Goal: Complete application form

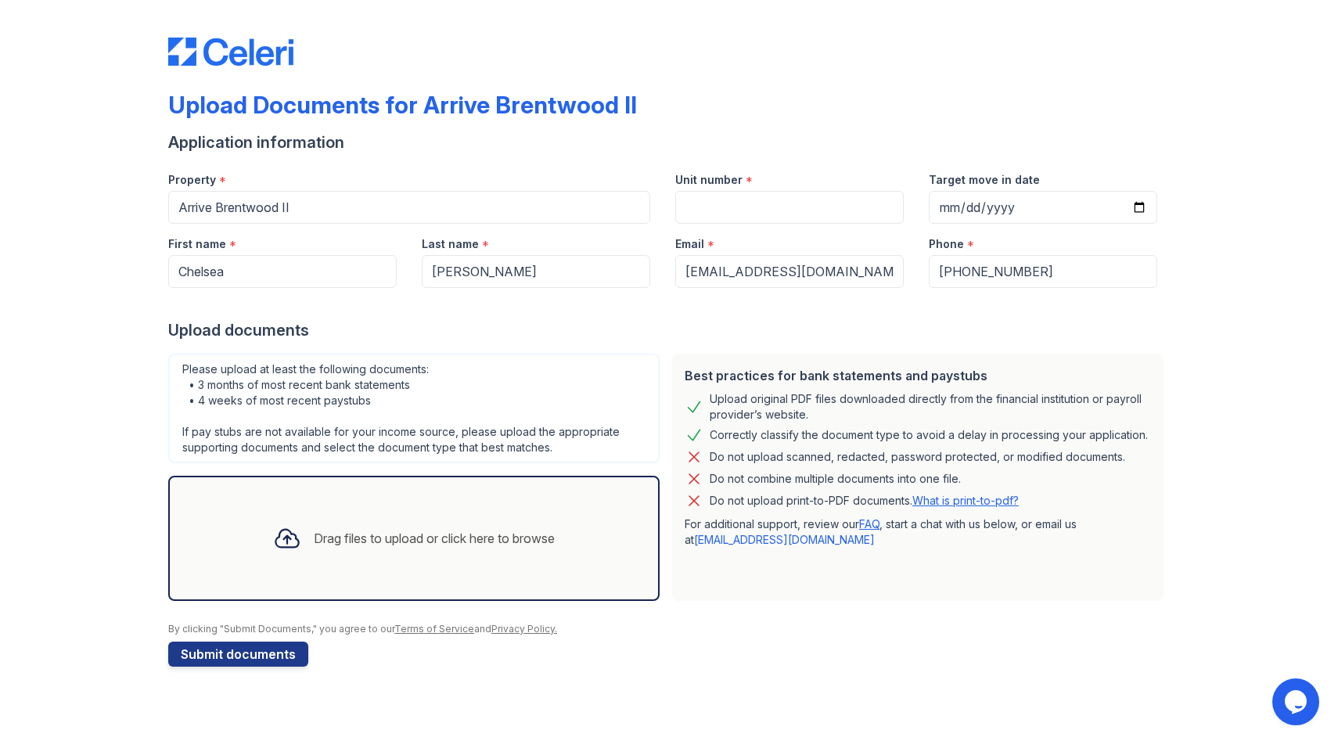
click at [438, 559] on div "Drag files to upload or click here to browse" at bounding box center [414, 538] width 307 height 53
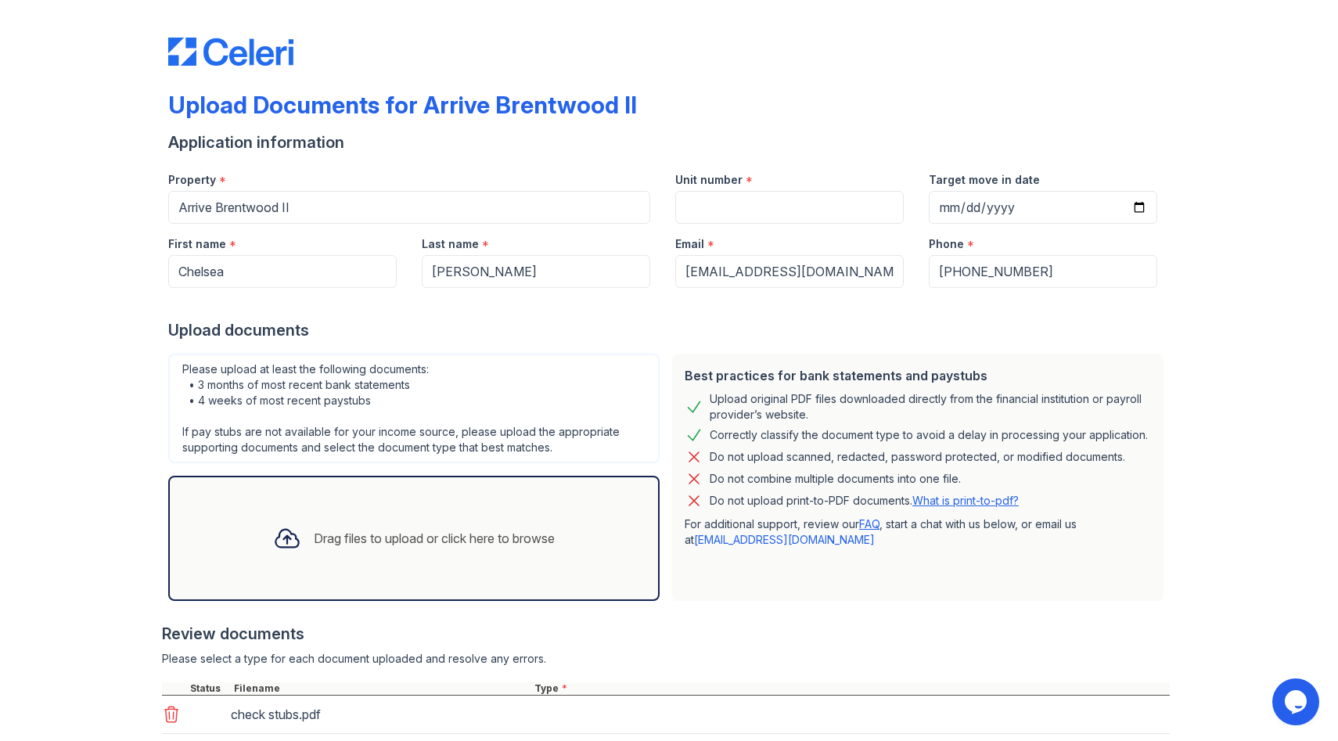
scroll to position [99, 0]
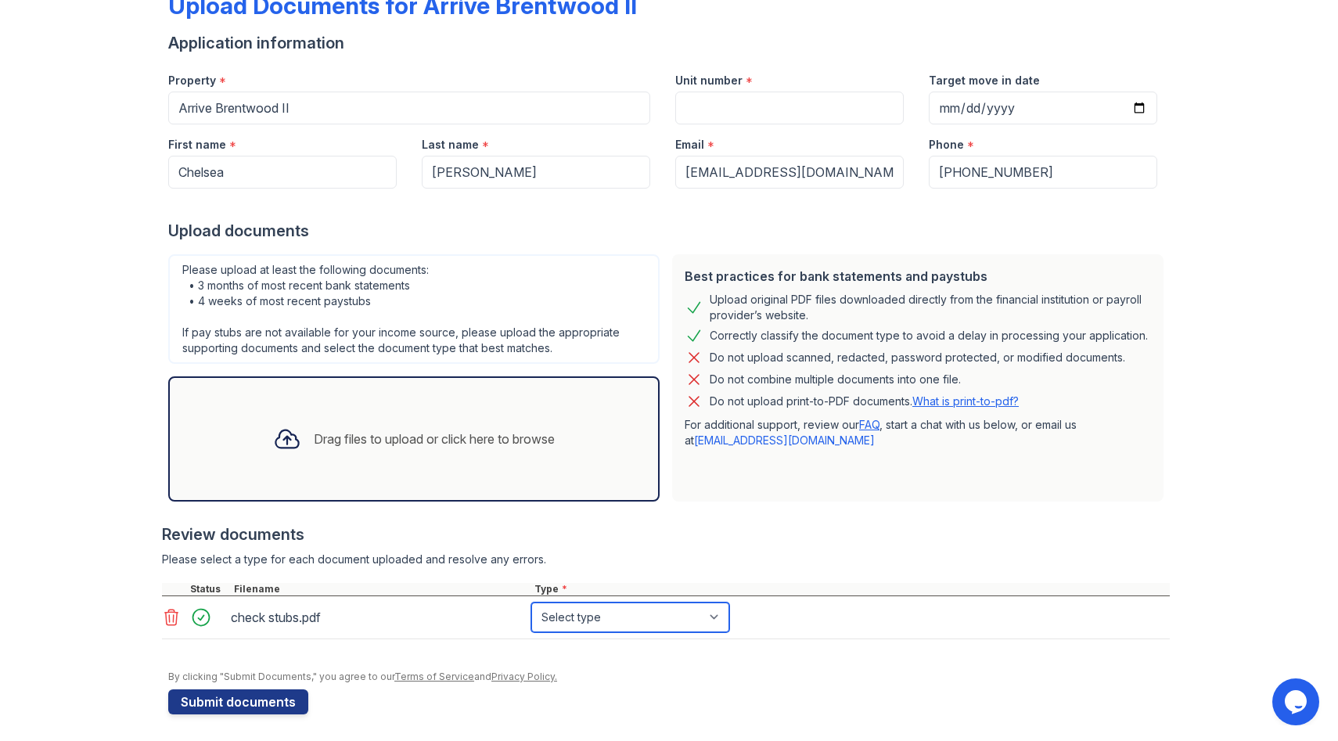
click at [716, 614] on select "Select type Paystub Bank Statement Offer Letter Tax Documents Benefit Award Let…" at bounding box center [630, 618] width 198 height 30
select select "paystub"
click at [531, 603] on select "Select type Paystub Bank Statement Offer Letter Tax Documents Benefit Award Let…" at bounding box center [630, 618] width 198 height 30
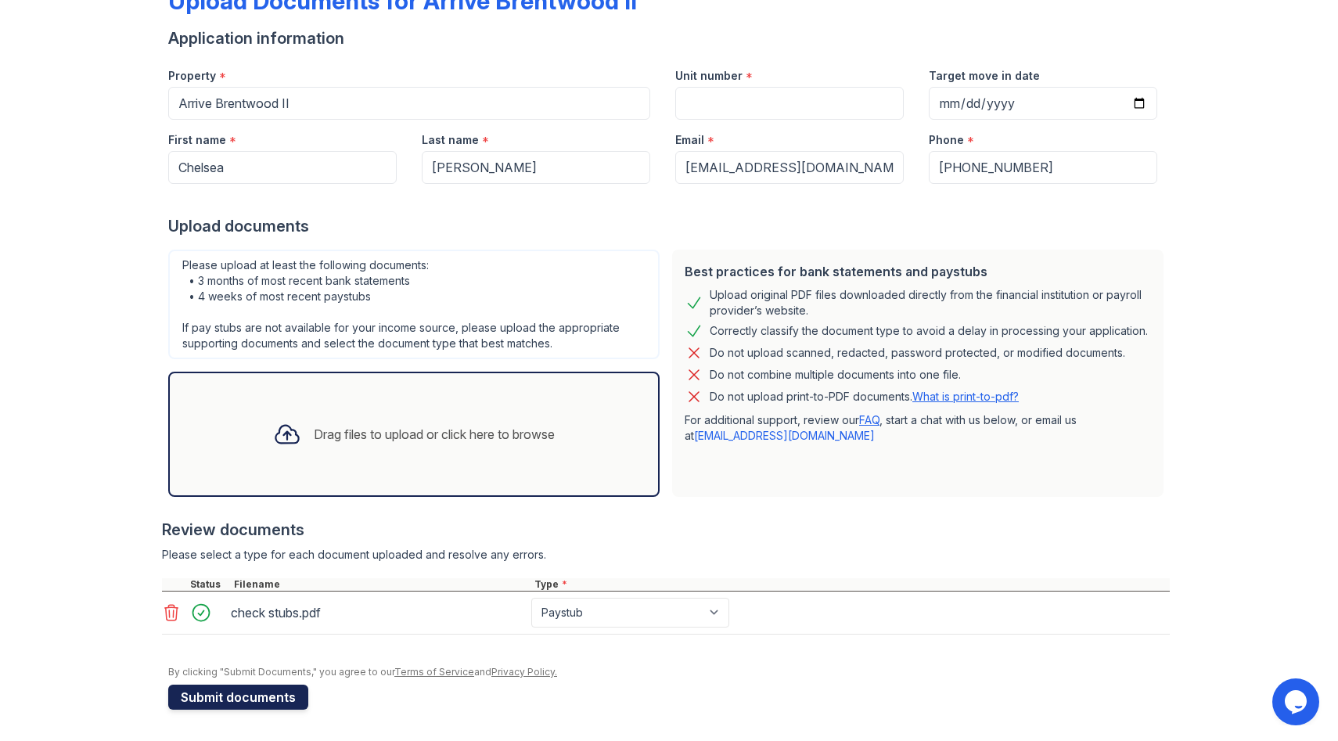
click at [283, 697] on button "Submit documents" at bounding box center [238, 697] width 140 height 25
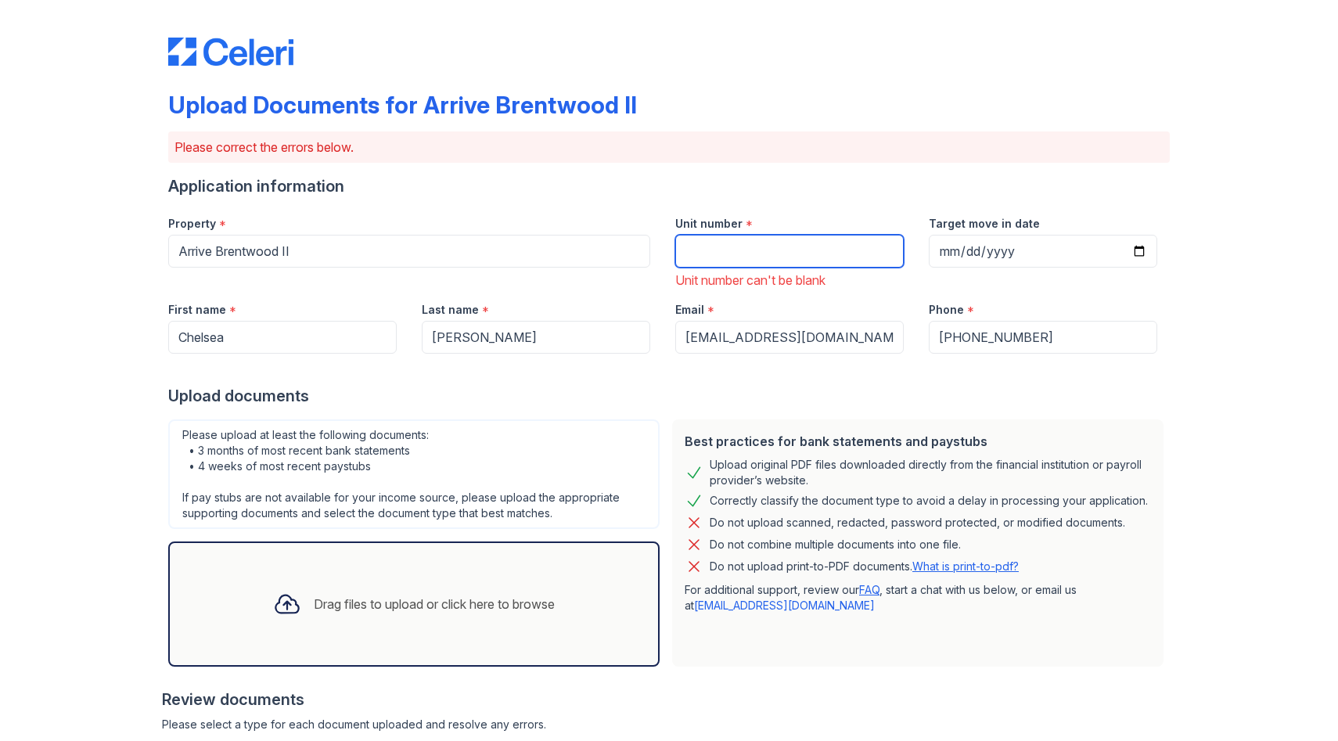
click at [689, 249] on input "Unit number" at bounding box center [790, 251] width 229 height 33
type input "1101"
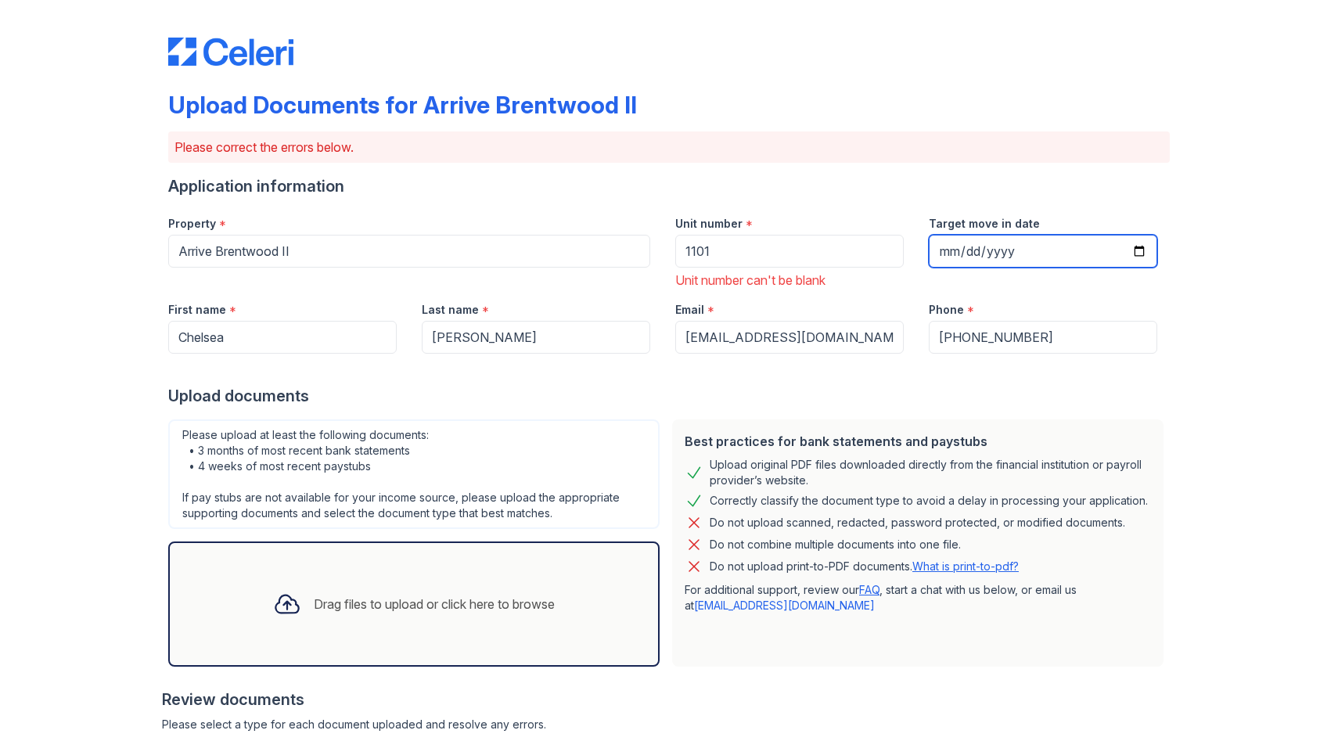
click at [965, 250] on input "Target move in date" at bounding box center [1043, 251] width 229 height 33
type input "0002-09-10"
click at [965, 250] on input "0002-09-10" at bounding box center [1043, 251] width 229 height 33
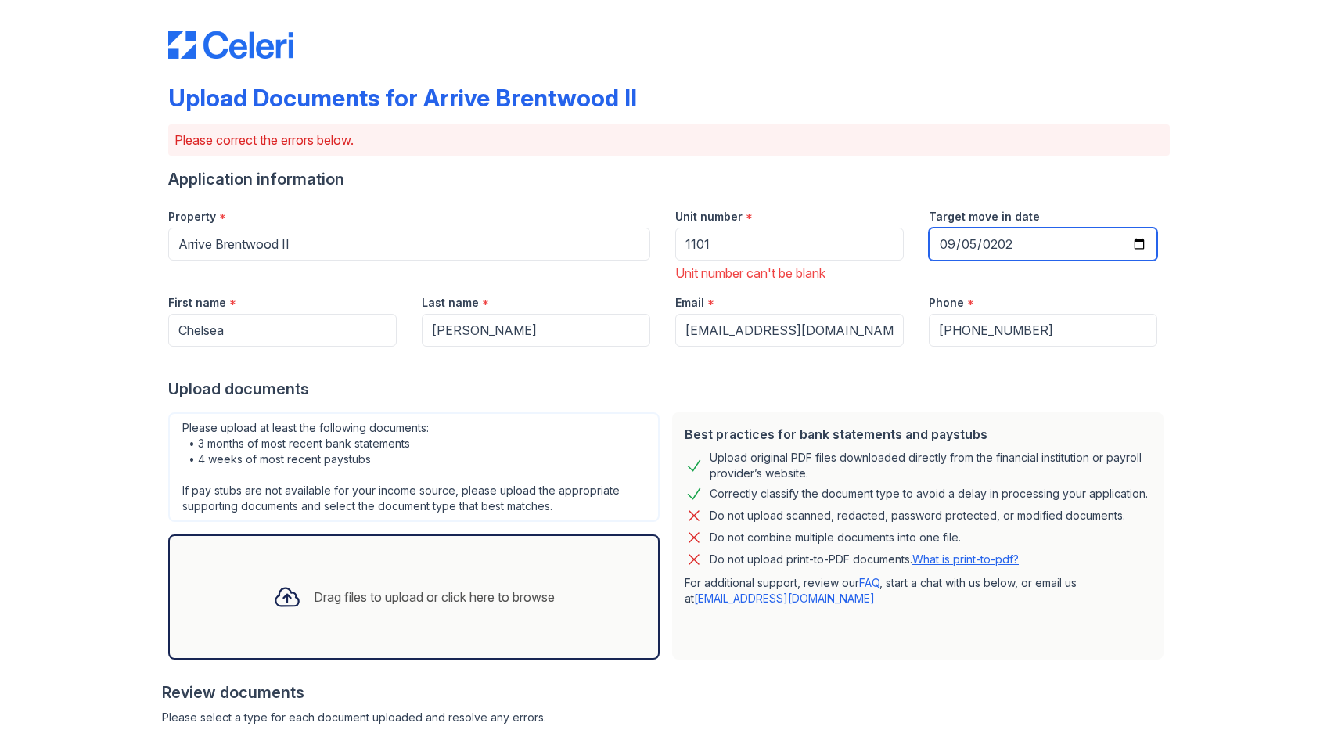
type input "[DATE]"
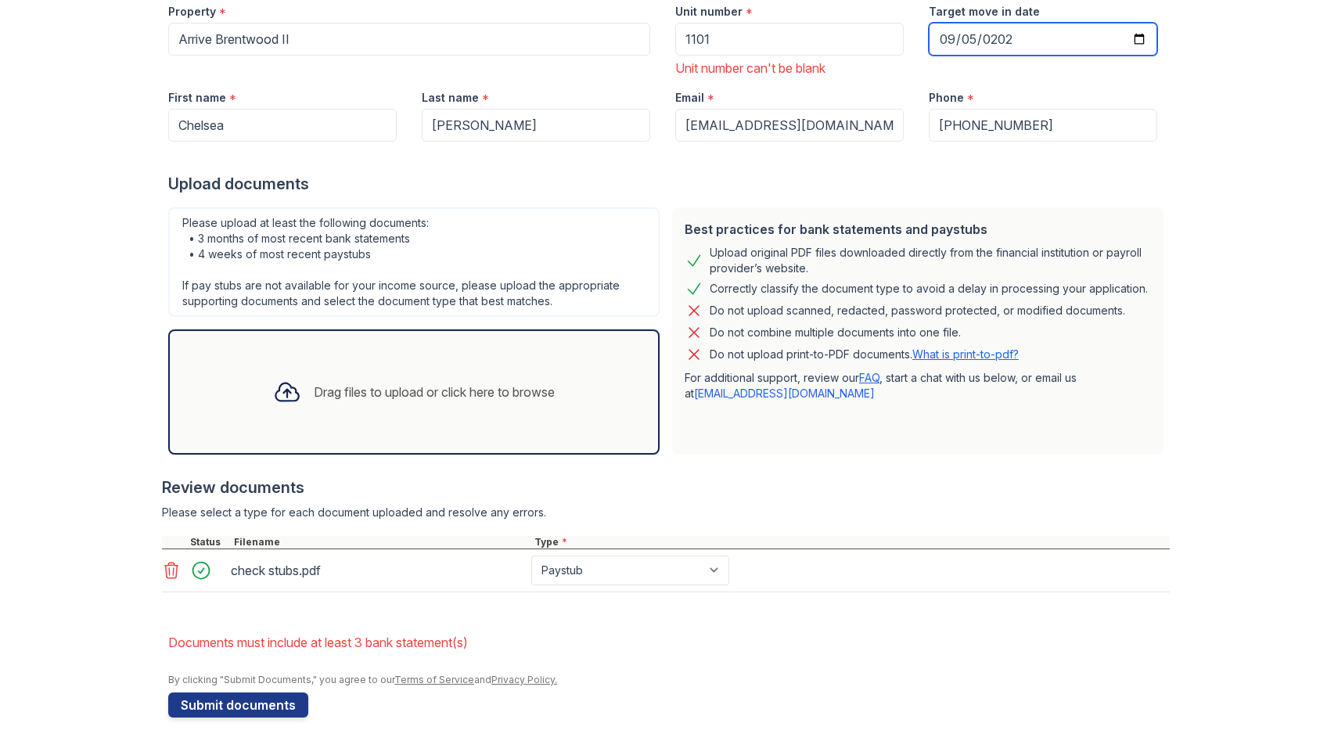
scroll to position [220, 0]
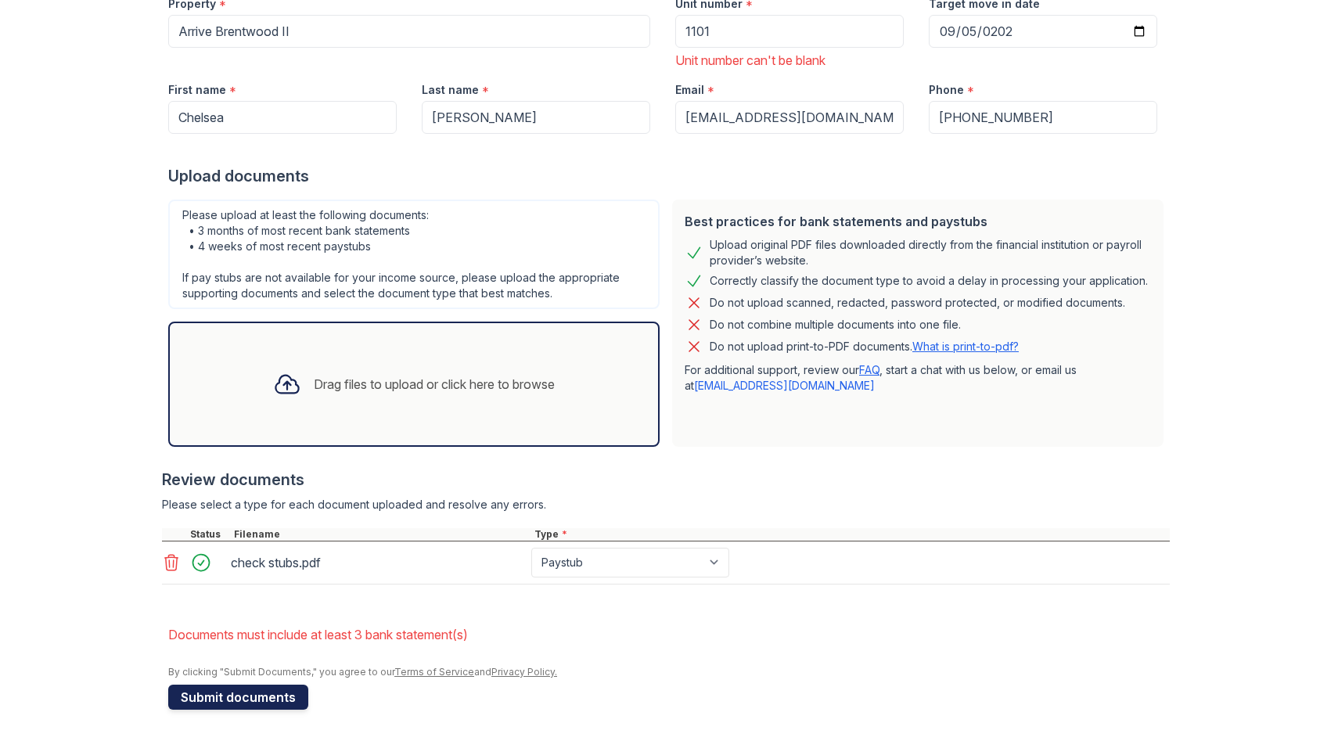
click at [216, 699] on button "Submit documents" at bounding box center [238, 697] width 140 height 25
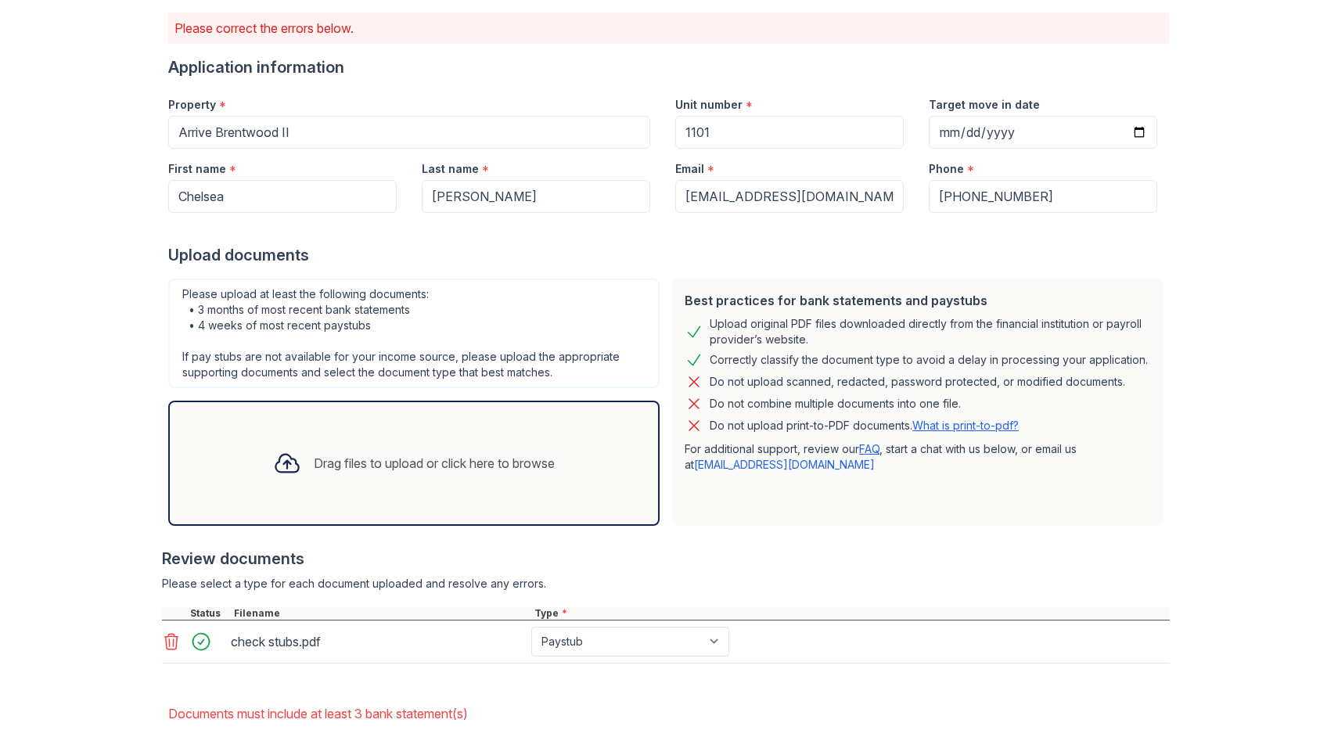
scroll to position [198, 0]
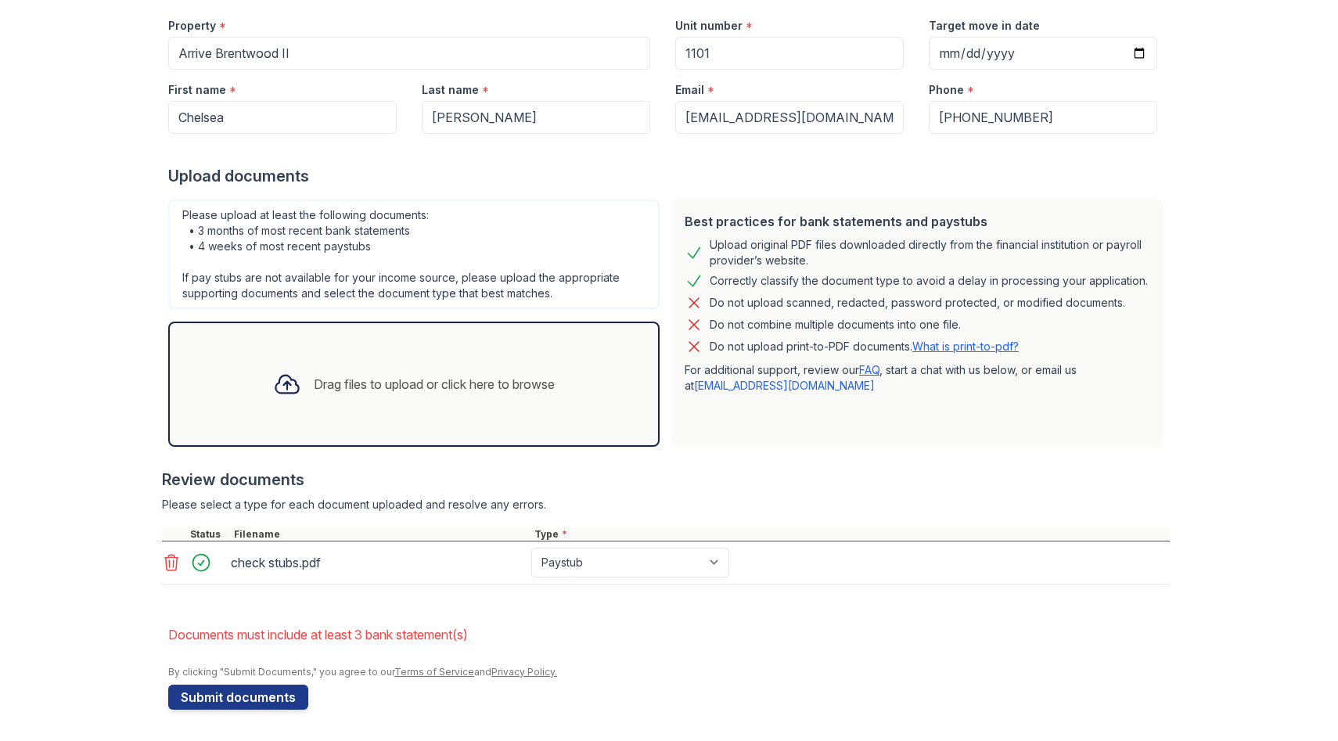
click at [431, 642] on li "Documents must include at least 3 bank statement(s)" at bounding box center [669, 634] width 1002 height 31
click at [286, 704] on button "Submit documents" at bounding box center [238, 697] width 140 height 25
click at [448, 390] on div "Drag files to upload or click here to browse" at bounding box center [434, 384] width 241 height 19
click at [411, 399] on div "Drag files to upload or click here to browse" at bounding box center [414, 384] width 307 height 53
click at [421, 595] on div at bounding box center [666, 593] width 1008 height 16
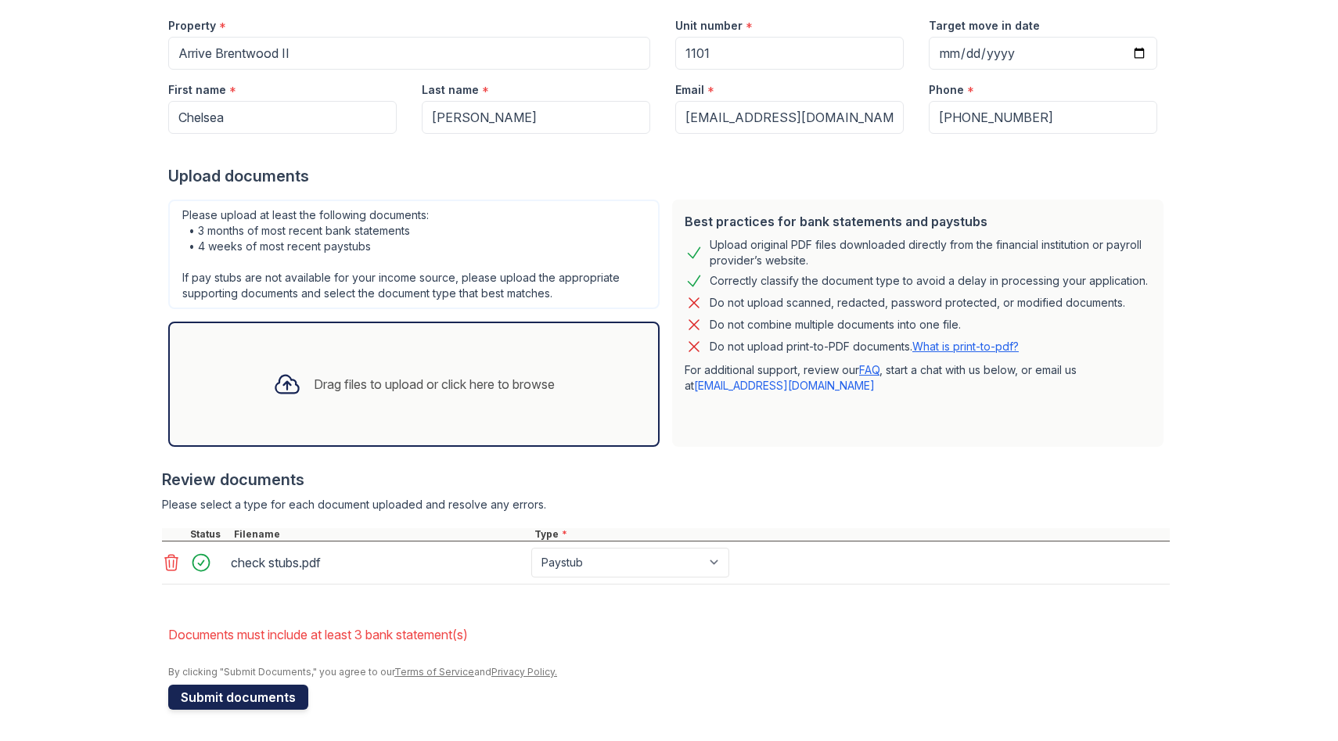
click at [263, 700] on button "Submit documents" at bounding box center [238, 697] width 140 height 25
click at [431, 405] on div "Drag files to upload or click here to browse" at bounding box center [414, 384] width 307 height 53
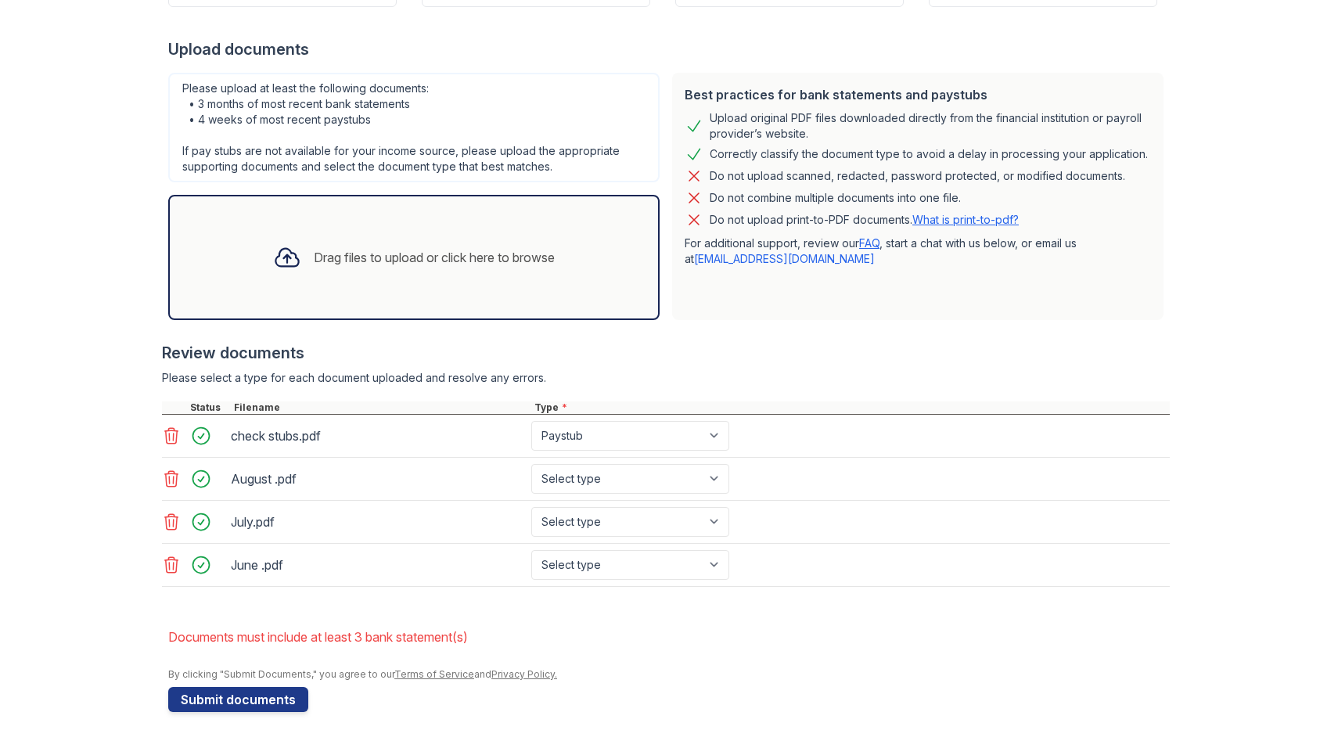
scroll to position [327, 0]
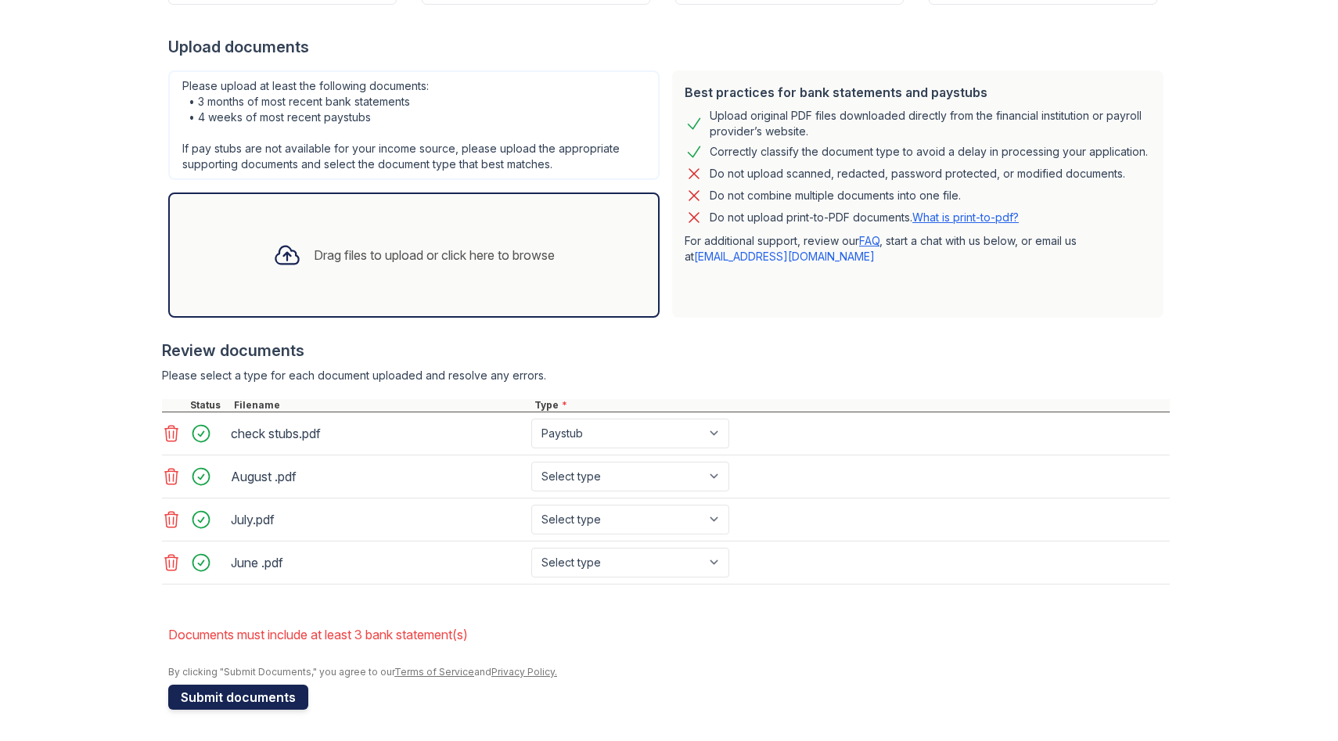
click at [260, 694] on button "Submit documents" at bounding box center [238, 697] width 140 height 25
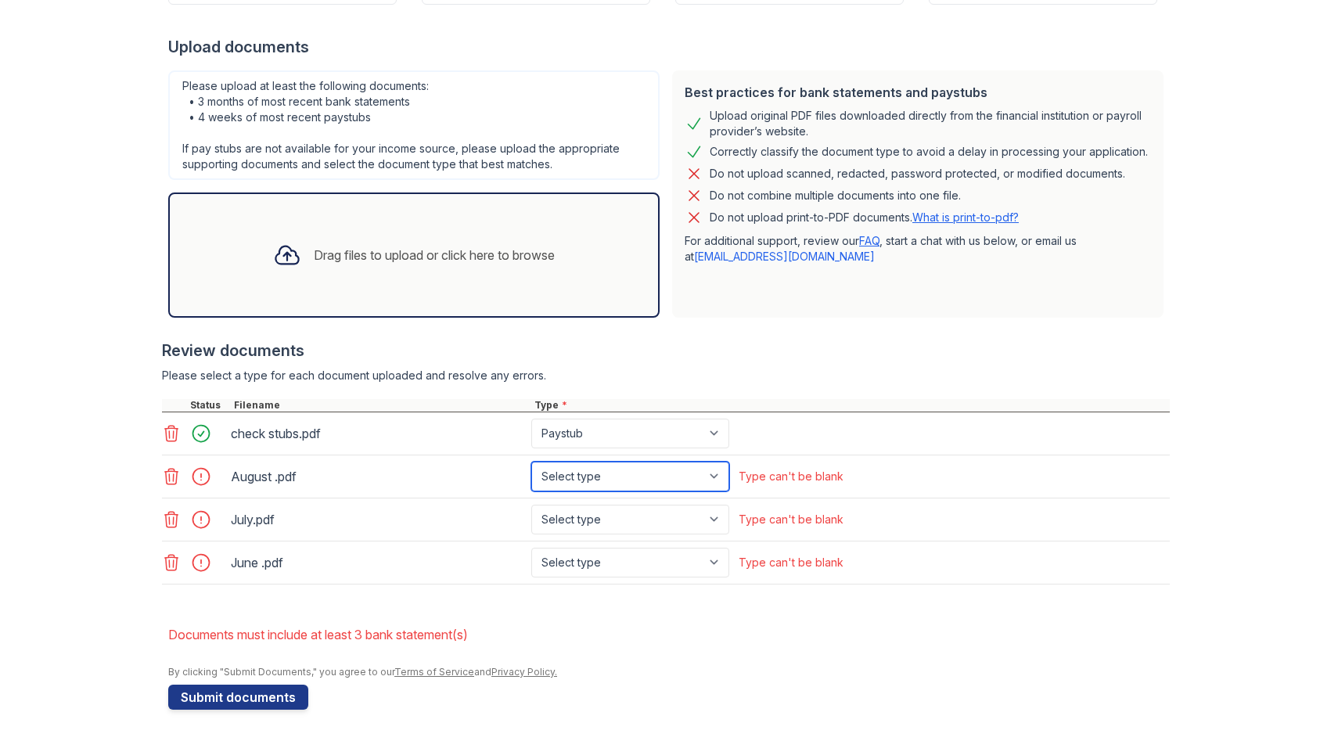
click at [716, 481] on select "Select type Paystub Bank Statement Offer Letter Tax Documents Benefit Award Let…" at bounding box center [630, 477] width 198 height 30
select select "bank_statement"
click at [531, 462] on select "Select type Paystub Bank Statement Offer Letter Tax Documents Benefit Award Let…" at bounding box center [630, 477] width 198 height 30
click at [719, 517] on select "Select type Paystub Bank Statement Offer Letter Tax Documents Benefit Award Let…" at bounding box center [630, 520] width 198 height 30
select select "bank_statement"
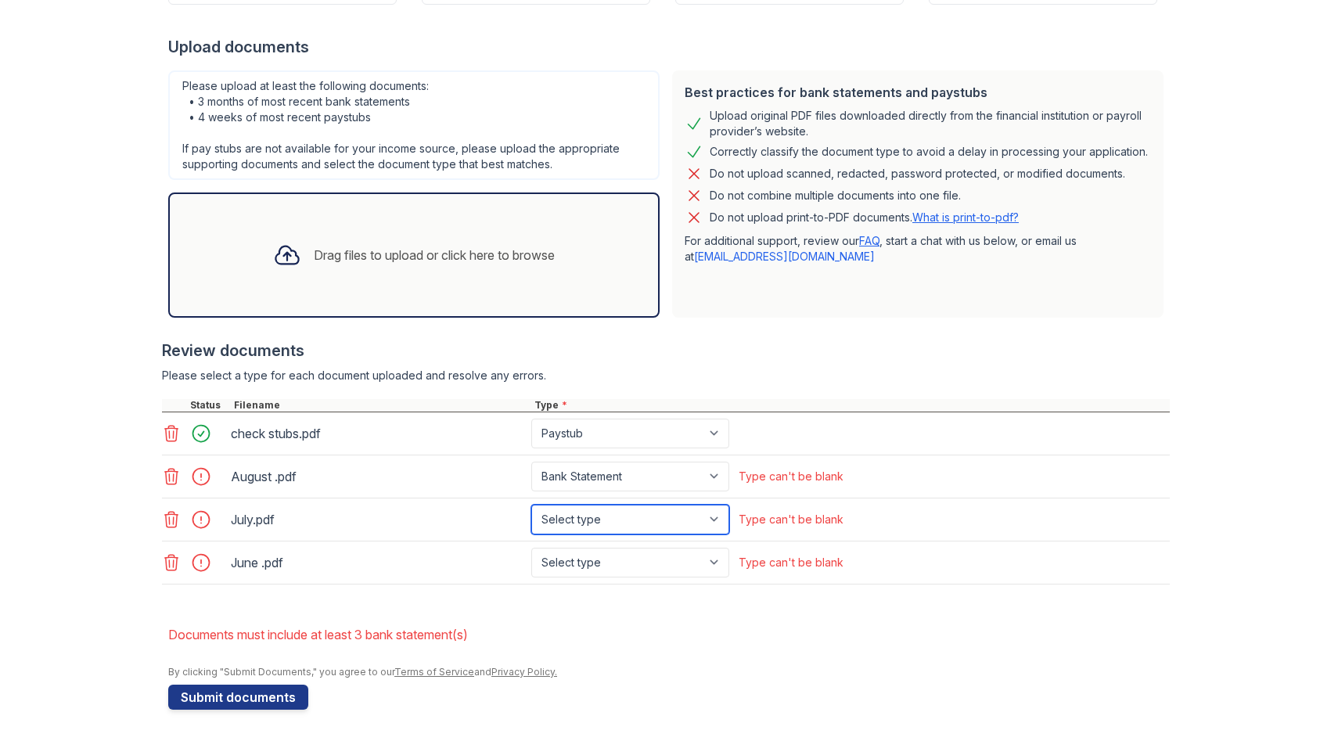
click at [531, 505] on select "Select type Paystub Bank Statement Offer Letter Tax Documents Benefit Award Let…" at bounding box center [630, 520] width 198 height 30
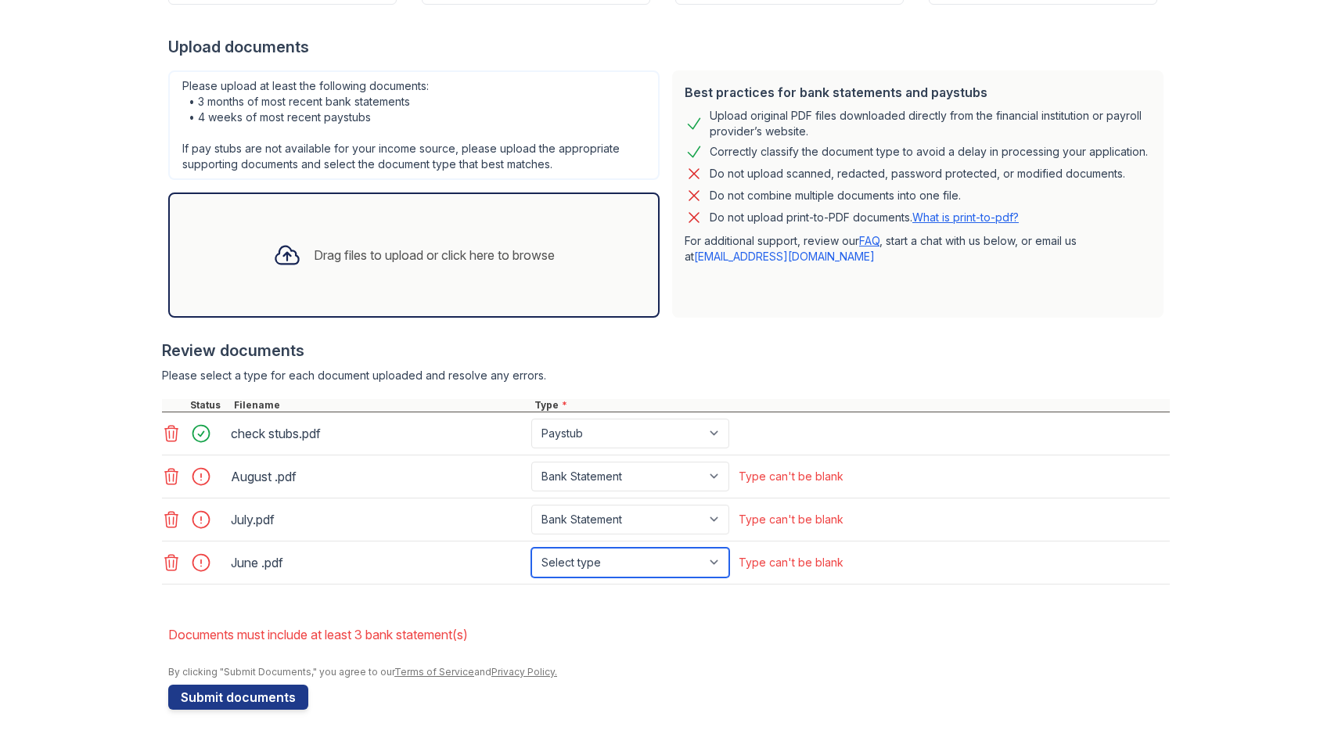
click at [716, 560] on select "Select type Paystub Bank Statement Offer Letter Tax Documents Benefit Award Let…" at bounding box center [630, 563] width 198 height 30
select select "bank_statement"
click at [531, 548] on select "Select type Paystub Bank Statement Offer Letter Tax Documents Benefit Award Let…" at bounding box center [630, 563] width 198 height 30
click at [628, 636] on li "Documents must include at least 3 bank statement(s)" at bounding box center [669, 634] width 1002 height 31
click at [258, 691] on button "Submit documents" at bounding box center [238, 697] width 140 height 25
